Goal: Transaction & Acquisition: Purchase product/service

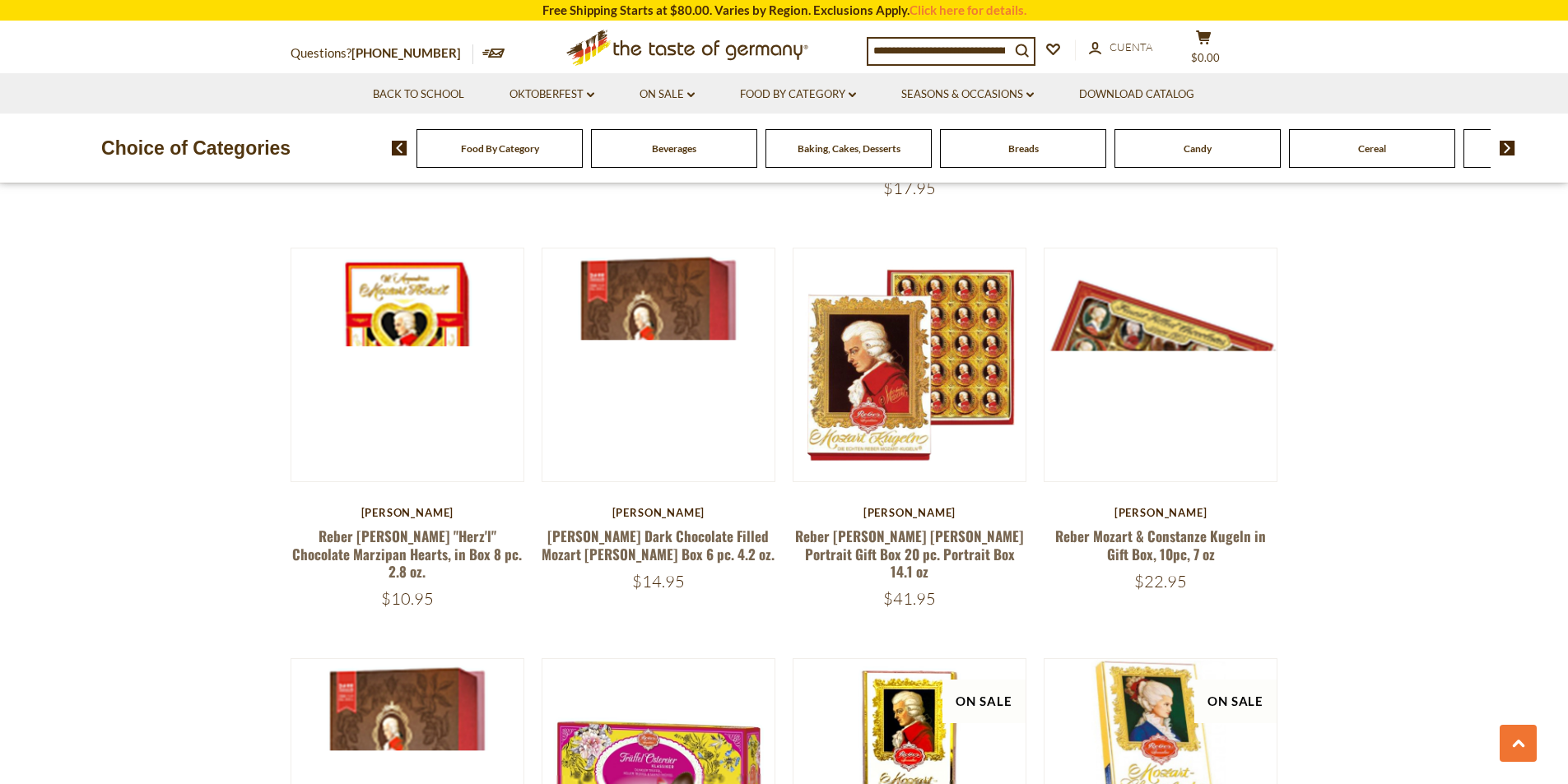
scroll to position [1646, 0]
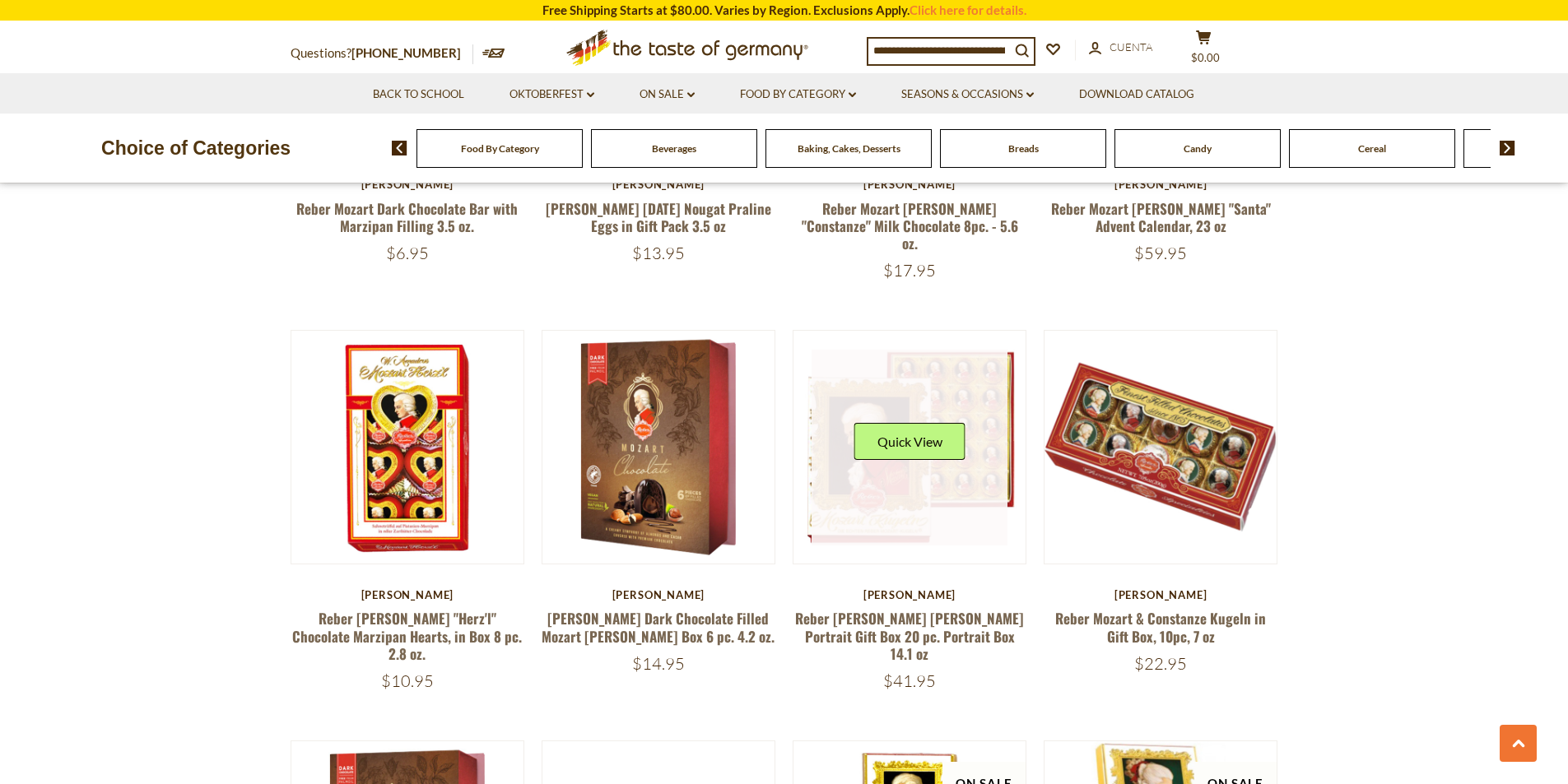
click at [891, 472] on link at bounding box center [910, 447] width 196 height 196
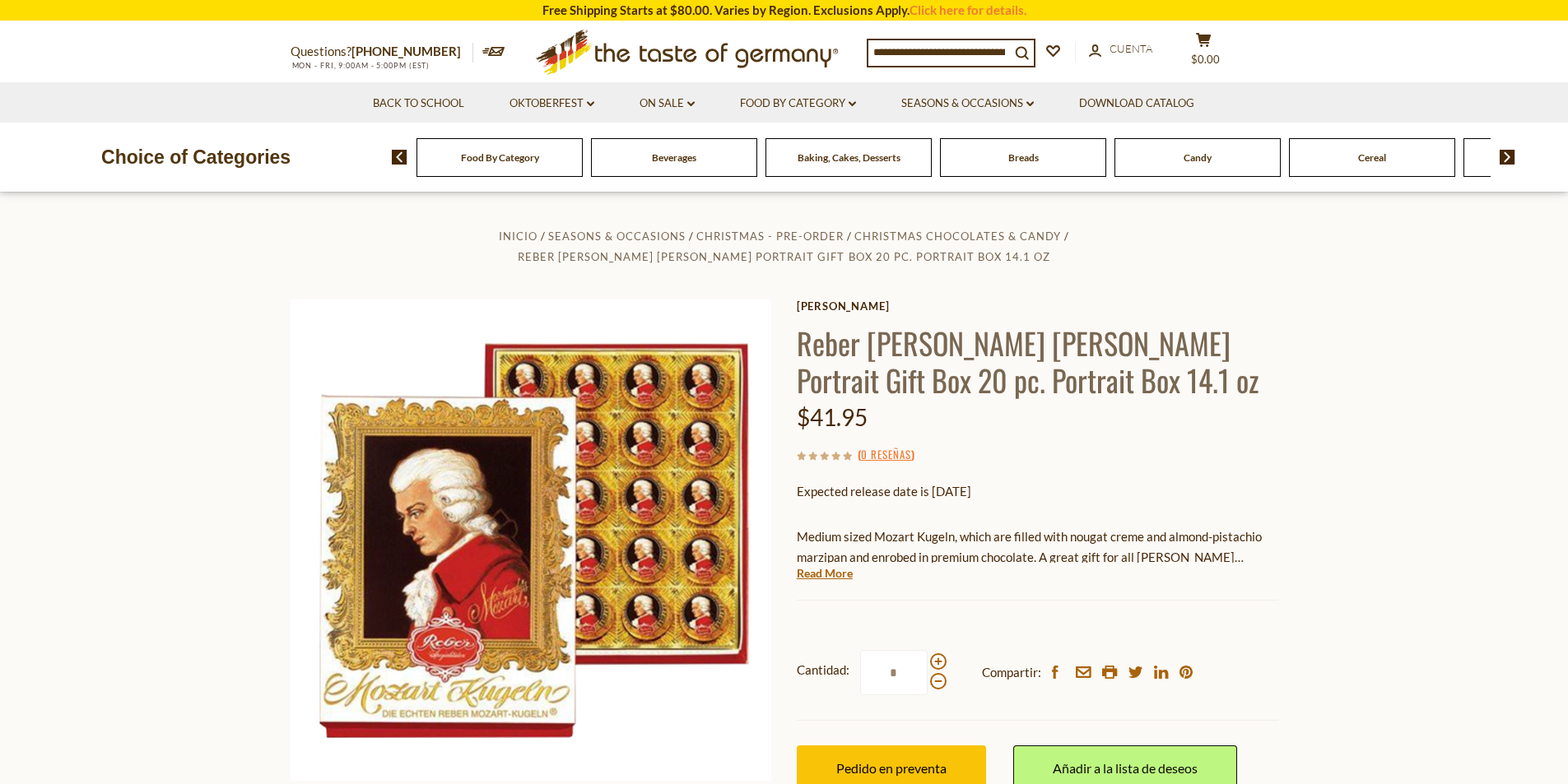
click at [752, 57] on icon at bounding box center [686, 49] width 302 height 39
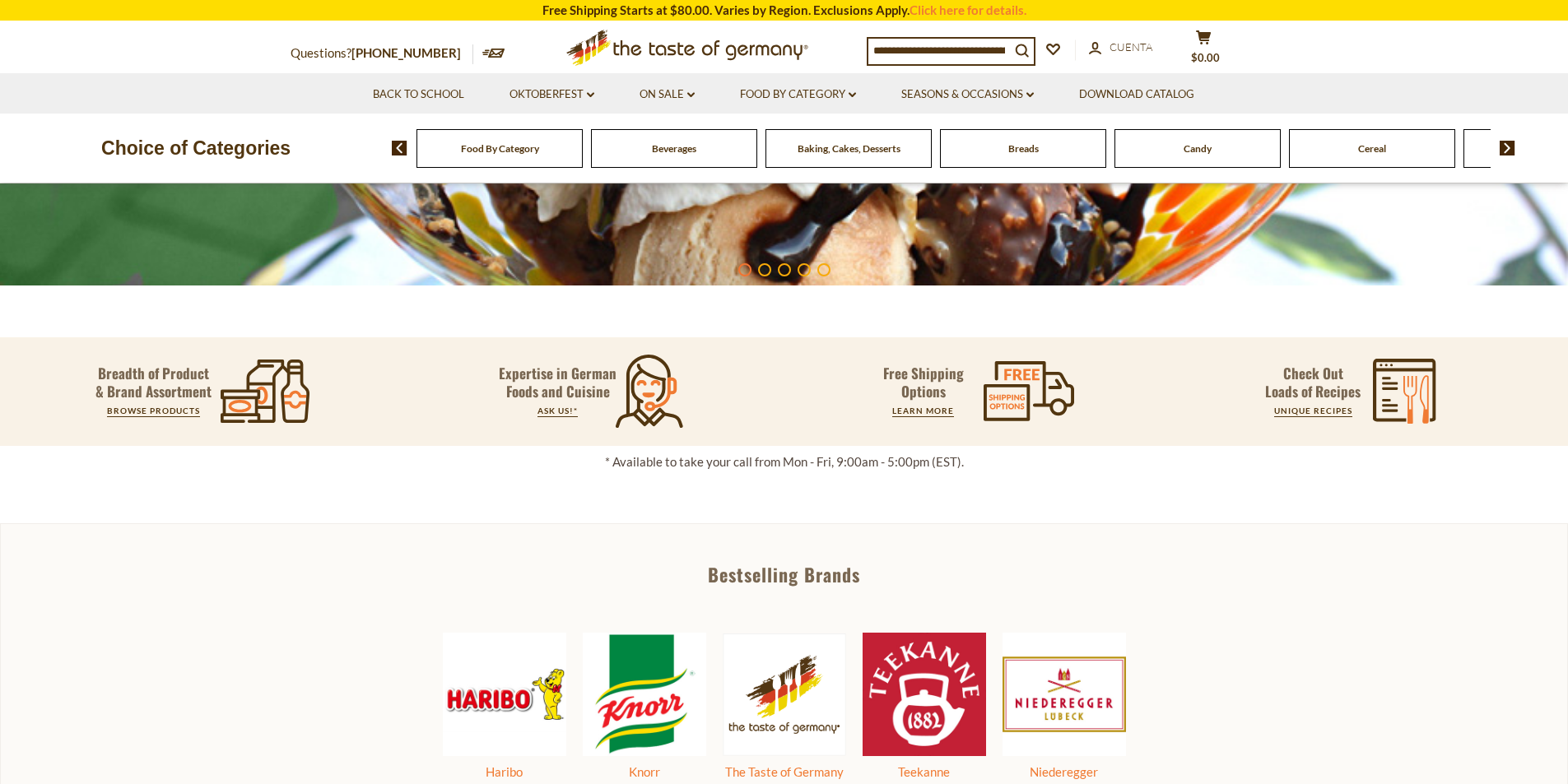
scroll to position [576, 0]
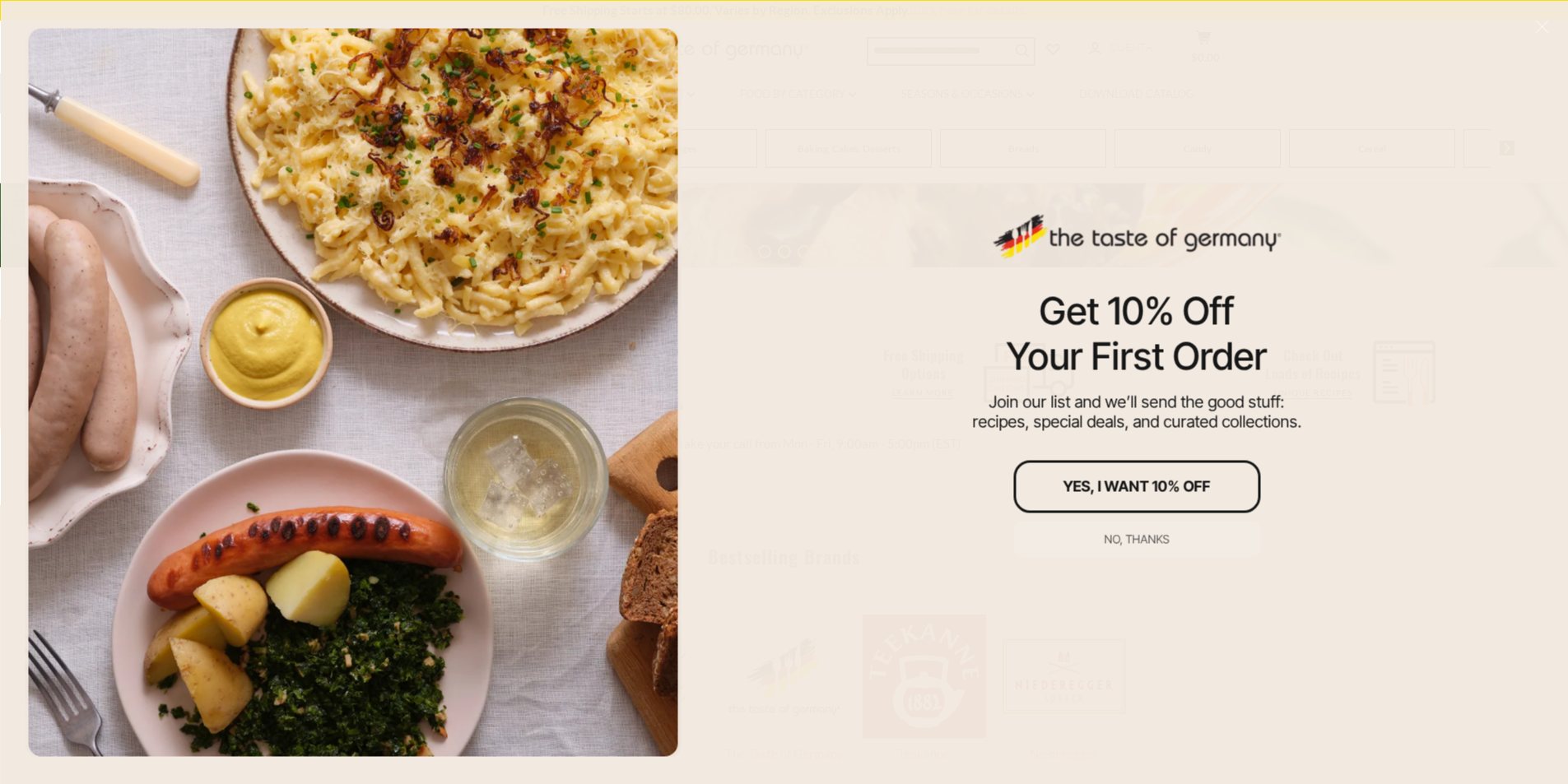
click at [1419, 175] on div "Get 10% Off Your First Order Join our list and we’ll send the good stuff: recip…" at bounding box center [1137, 392] width 863 height 784
click at [1152, 541] on div "No, thanks" at bounding box center [1137, 539] width 65 height 12
